Goal: Transaction & Acquisition: Purchase product/service

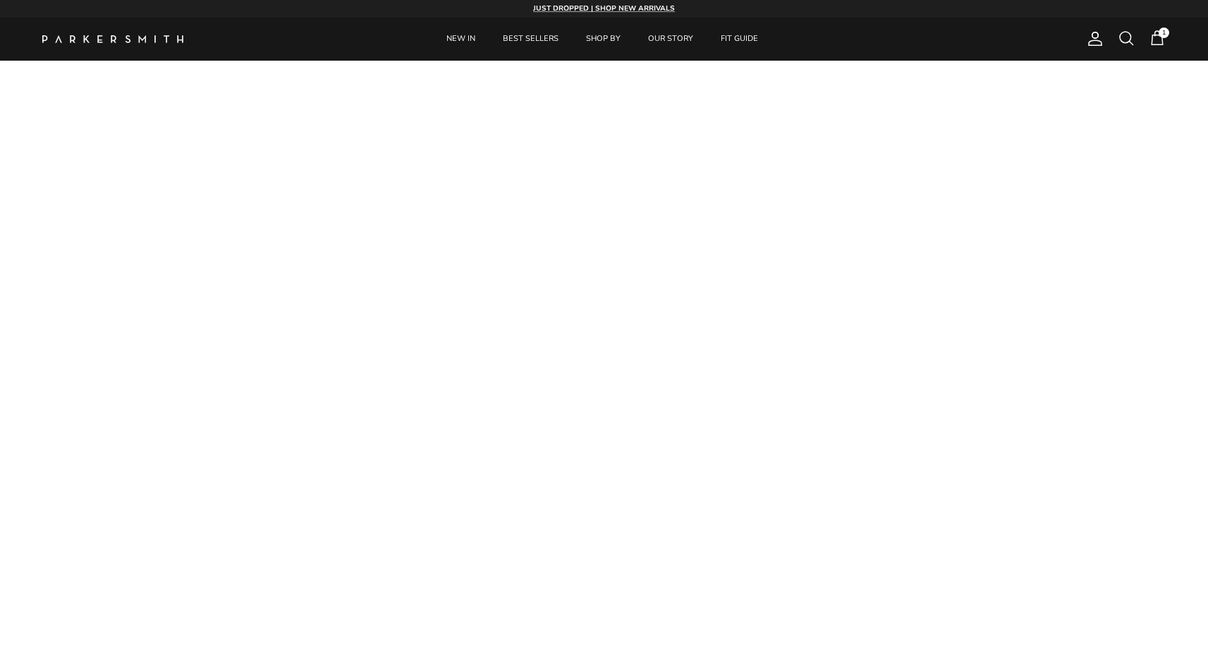
click at [1123, 42] on span at bounding box center [1126, 38] width 17 height 17
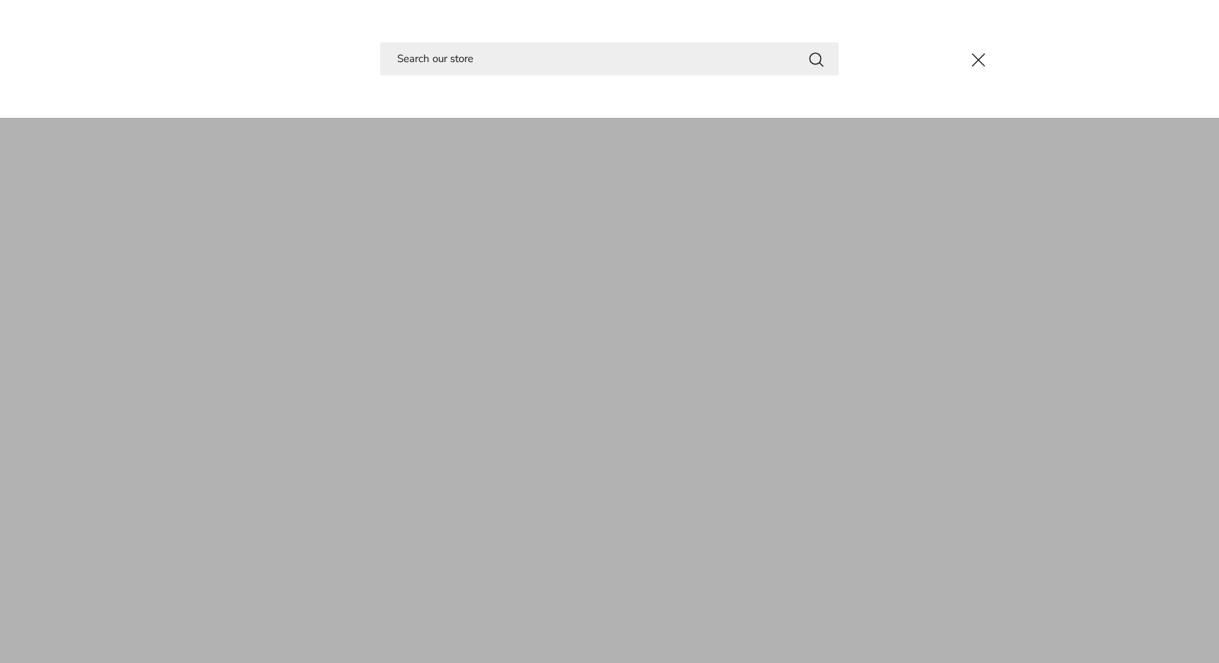
click at [974, 56] on button "Close" at bounding box center [978, 60] width 38 height 38
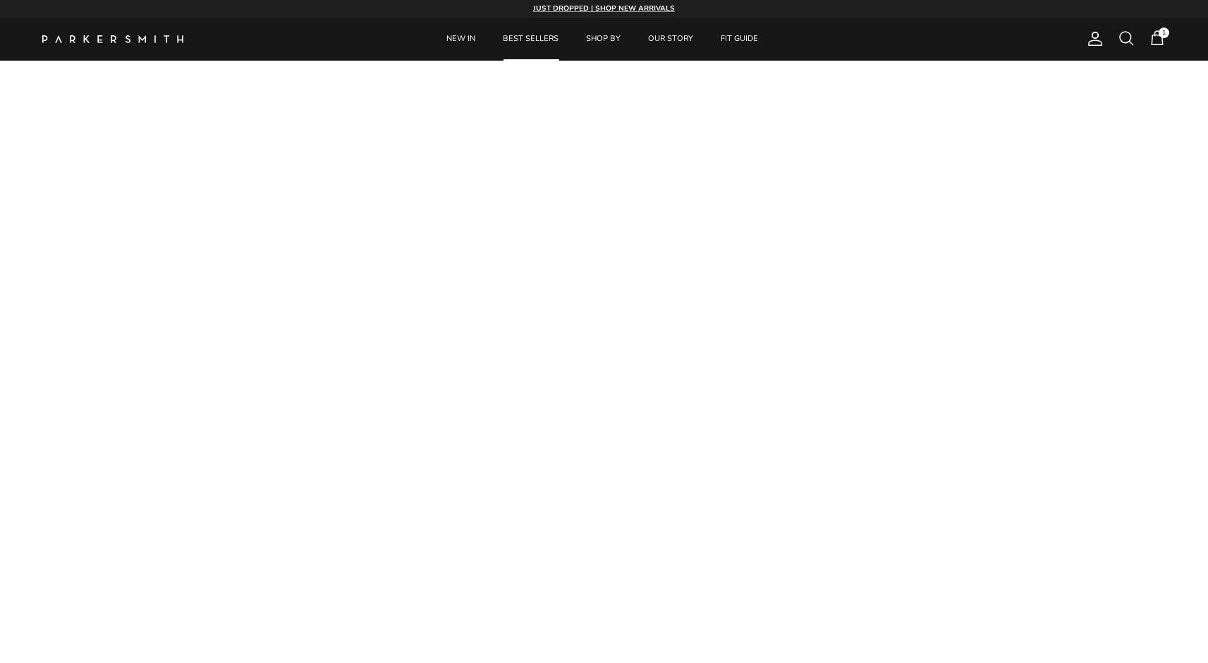
click at [568, 37] on link "BEST SELLERS" at bounding box center [530, 39] width 81 height 43
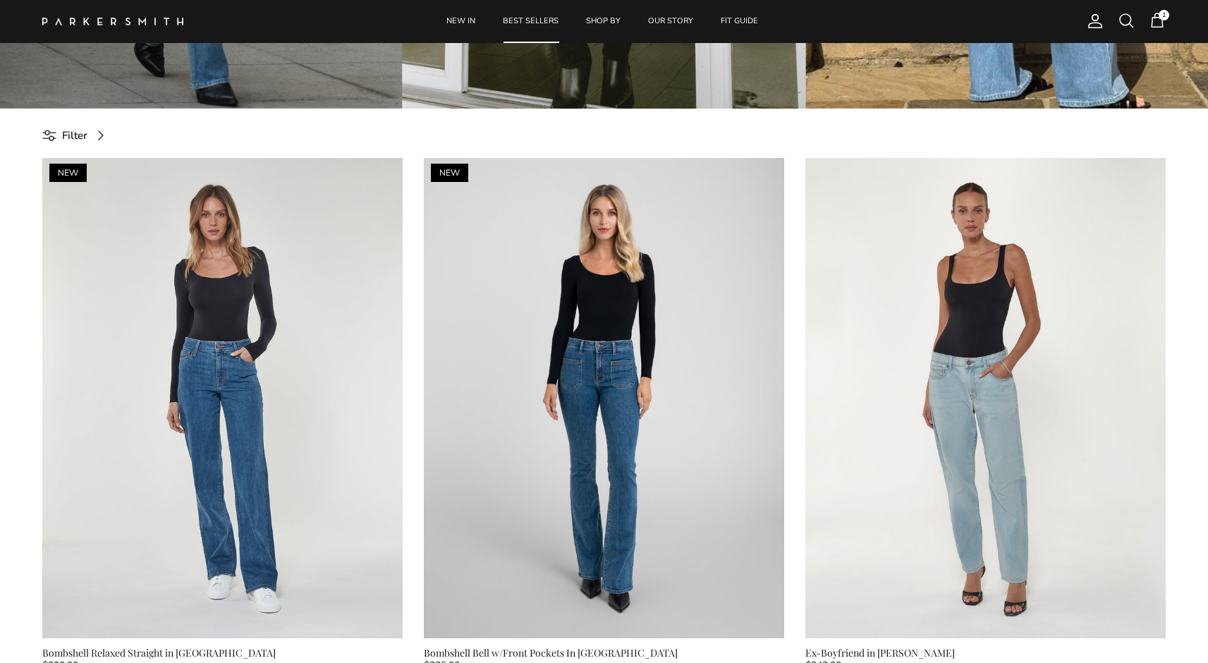
scroll to position [571, 0]
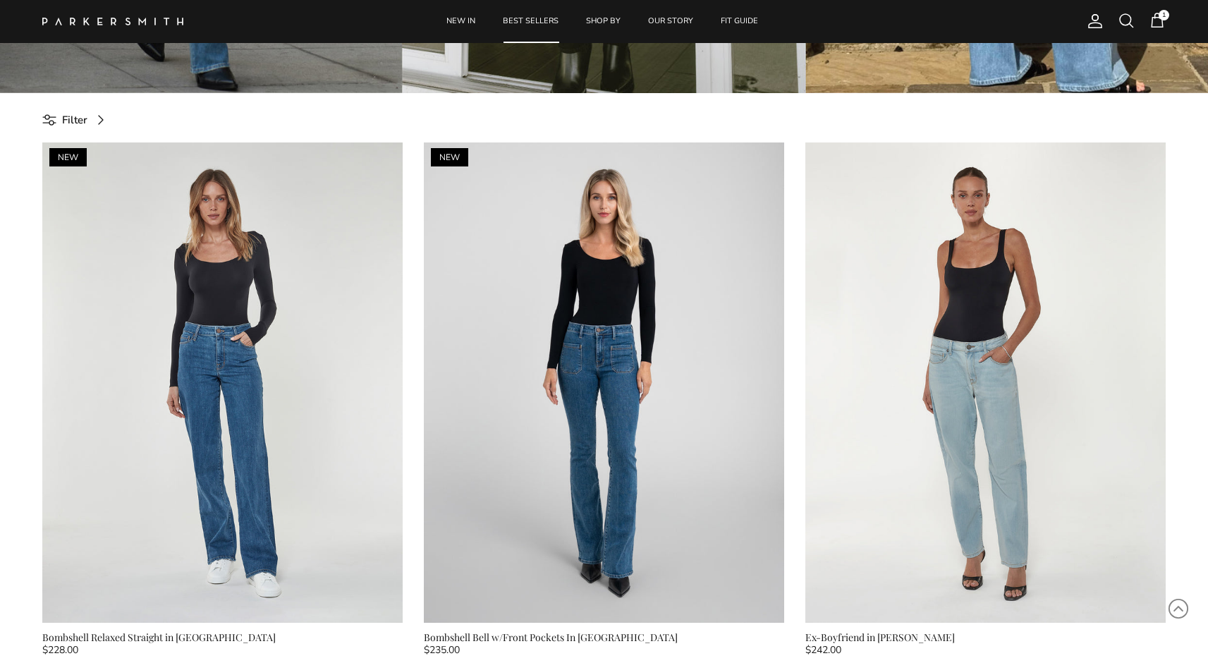
click at [42, 120] on span at bounding box center [49, 119] width 14 height 11
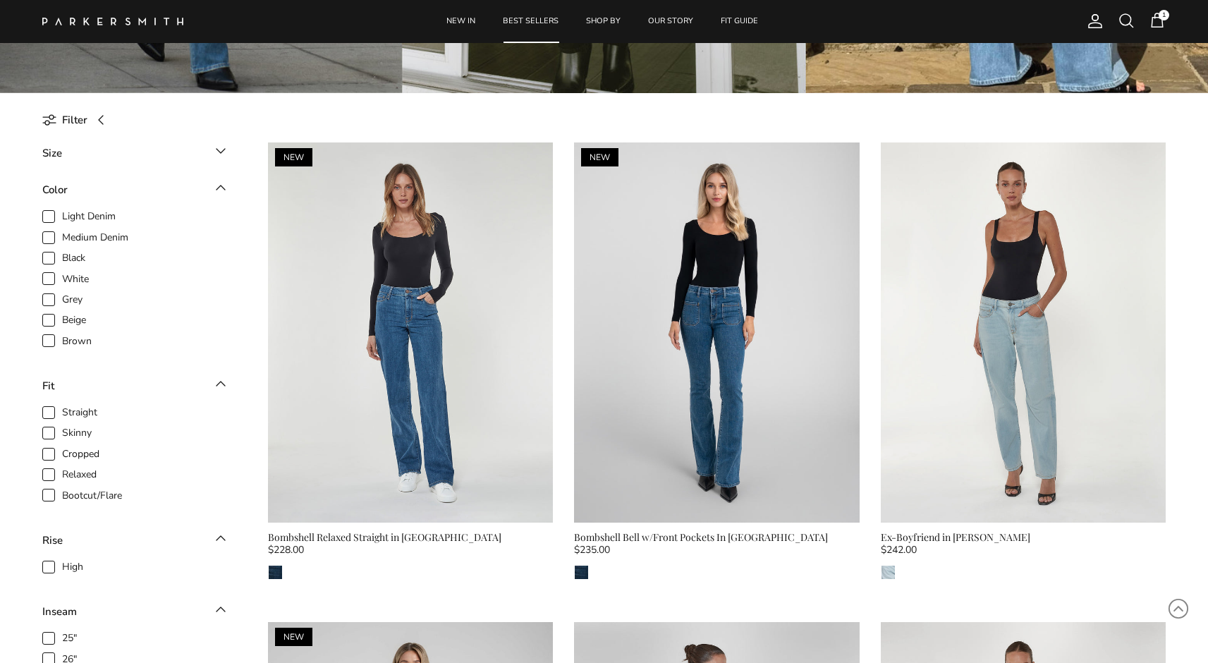
click at [71, 338] on span "Brown" at bounding box center [77, 341] width 30 height 14
click at [63, 334] on input "Brown" at bounding box center [61, 333] width 1 height 1
checkbox input "true"
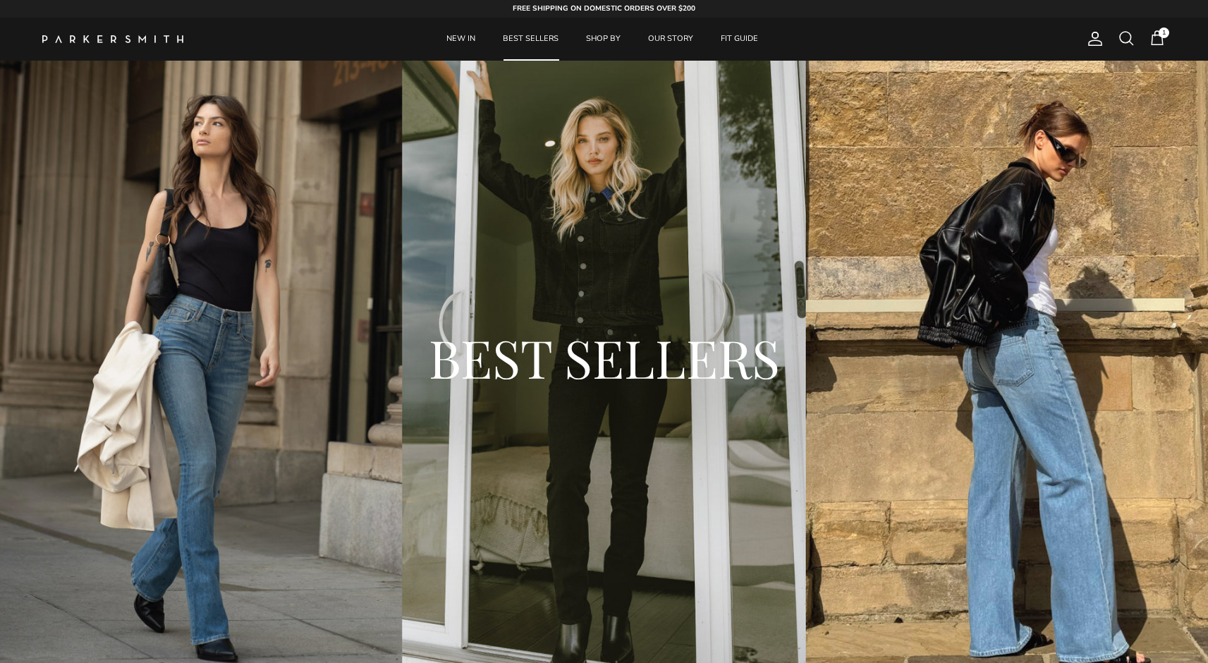
click at [495, 250] on div "BEST SELLERS" at bounding box center [604, 363] width 1208 height 604
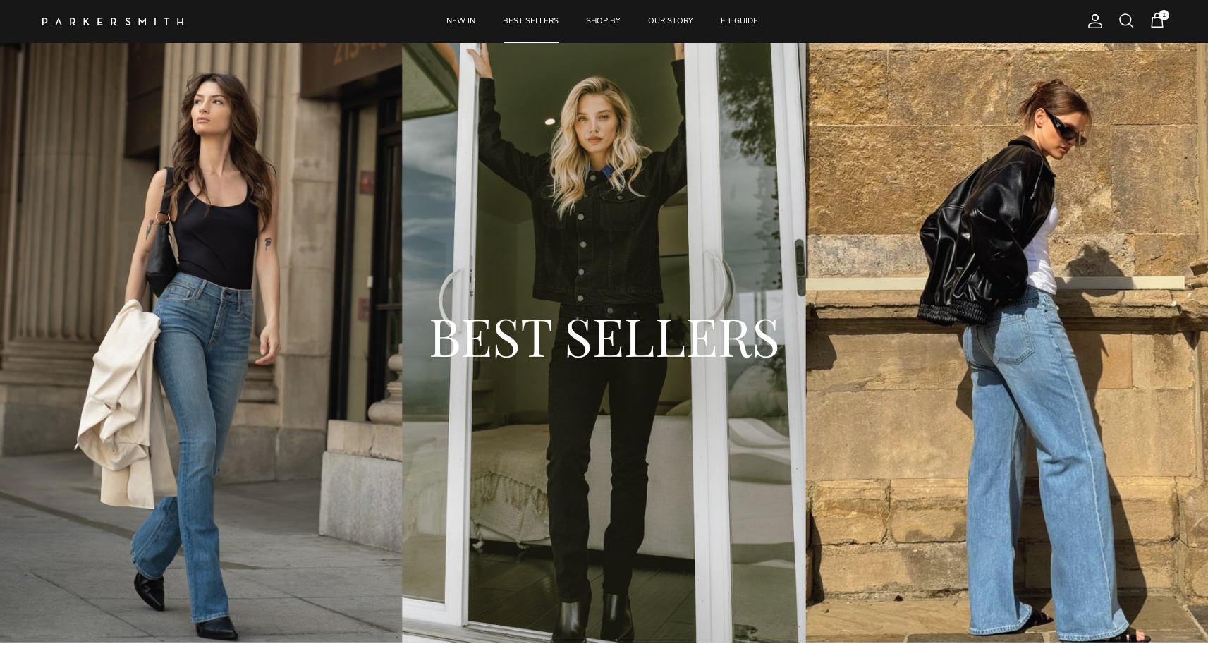
scroll to position [44, 0]
